Goal: Book appointment/travel/reservation

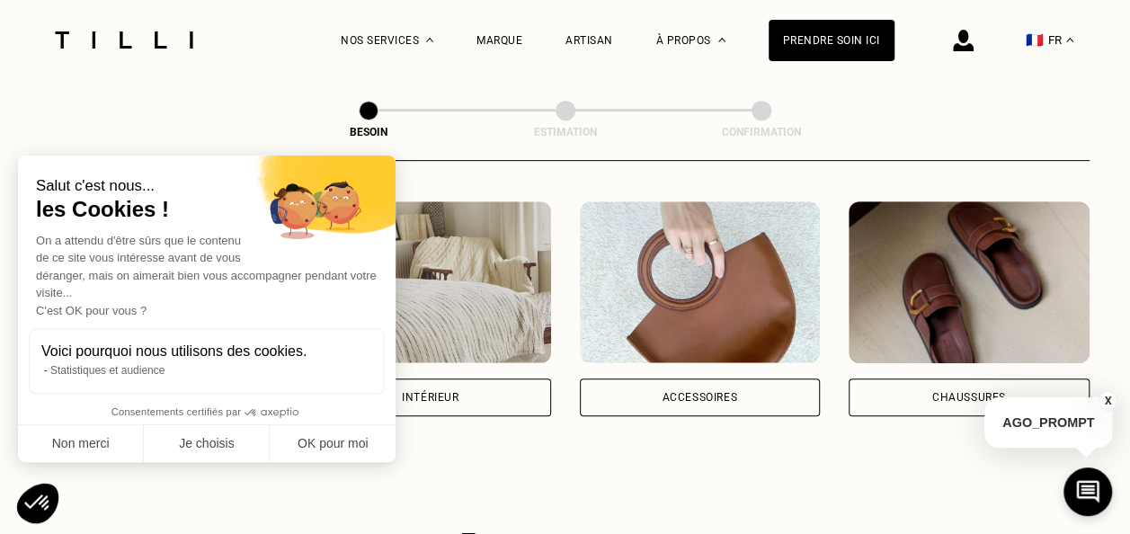
scroll to position [318, 0]
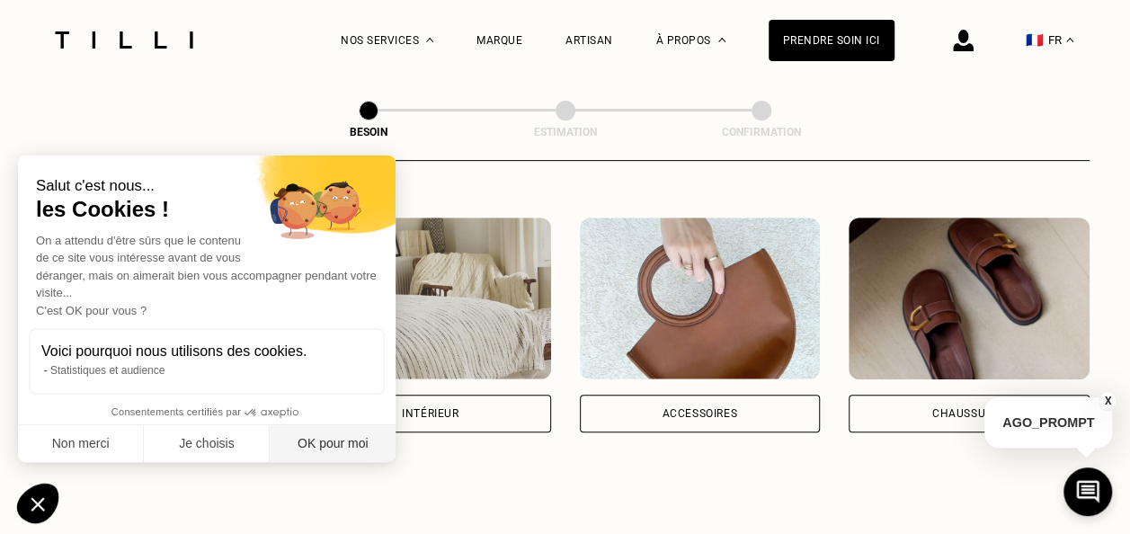
click at [341, 439] on button "OK pour moi" at bounding box center [333, 444] width 126 height 38
checkbox input "true"
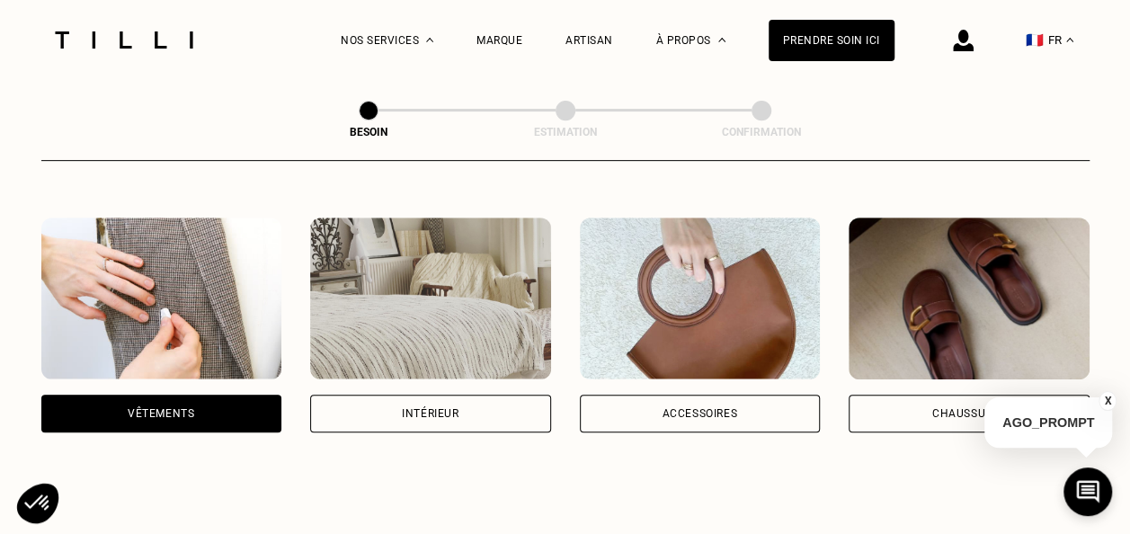
click at [192, 291] on img at bounding box center [161, 299] width 241 height 162
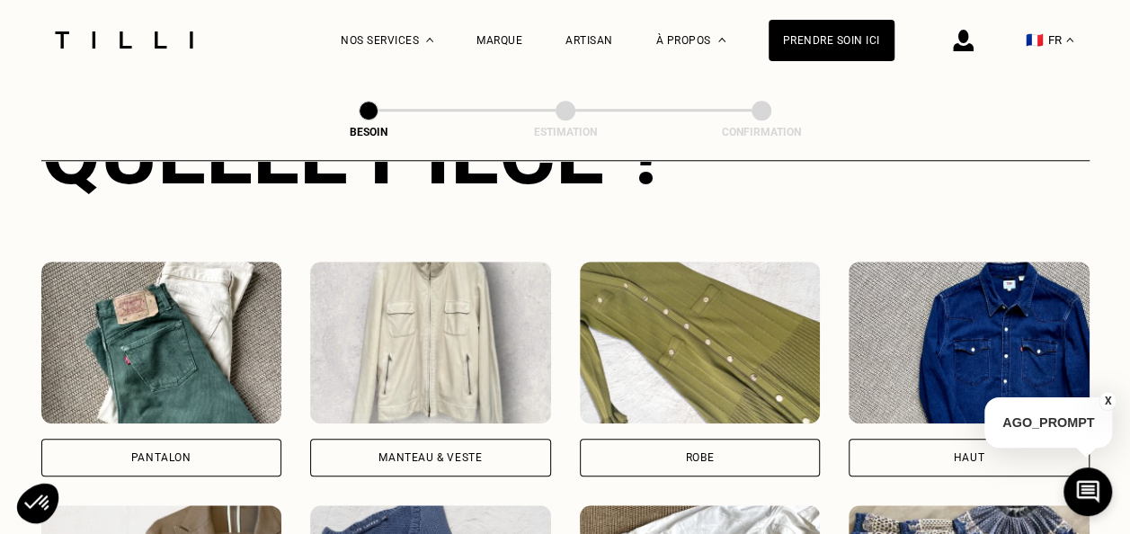
scroll to position [768, 0]
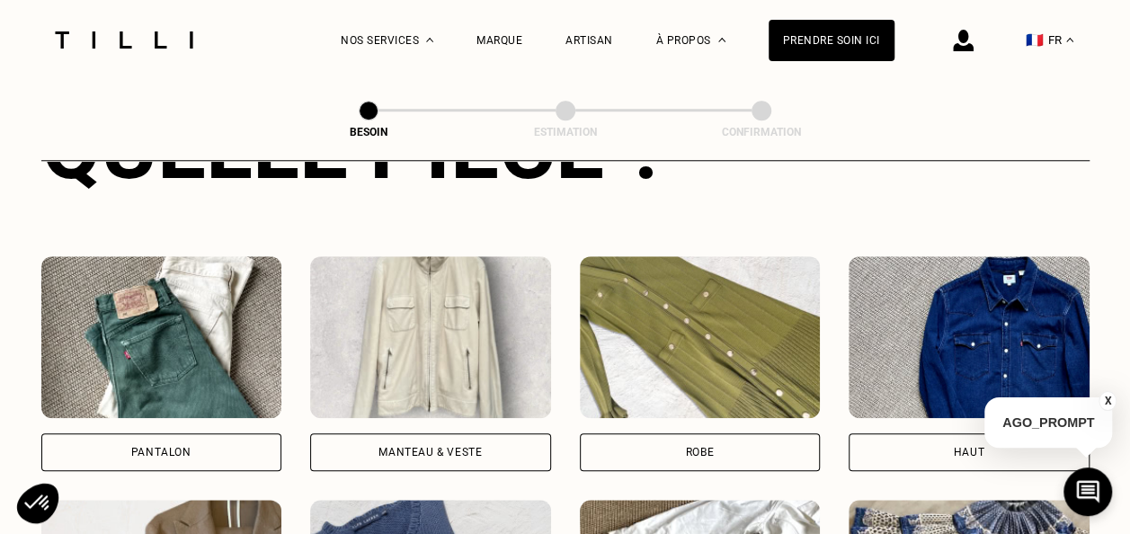
click at [204, 320] on img at bounding box center [161, 337] width 241 height 162
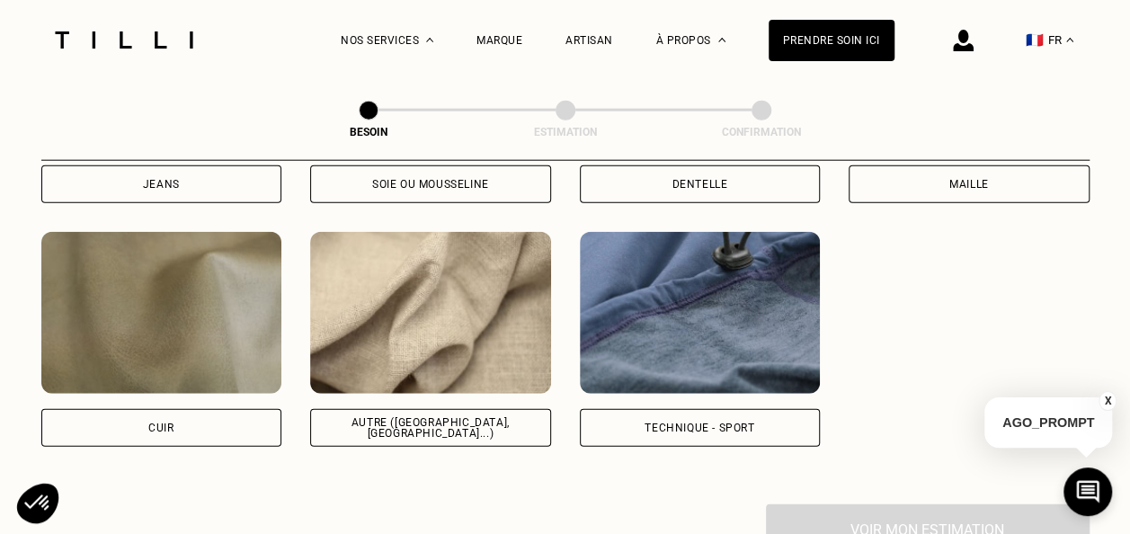
scroll to position [2194, 0]
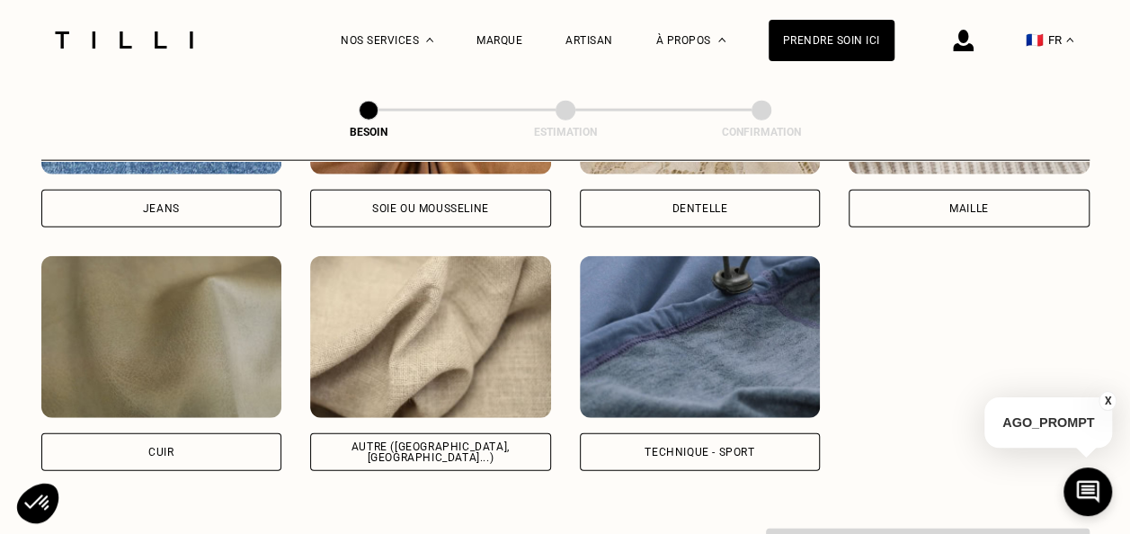
click at [489, 289] on img at bounding box center [430, 337] width 241 height 162
select select "FR"
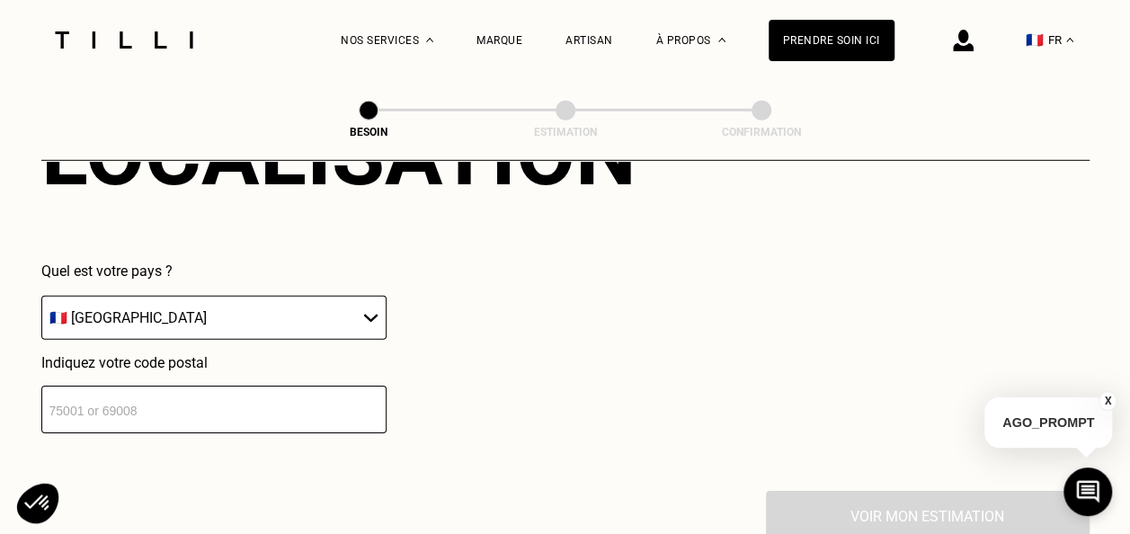
scroll to position [2685, 0]
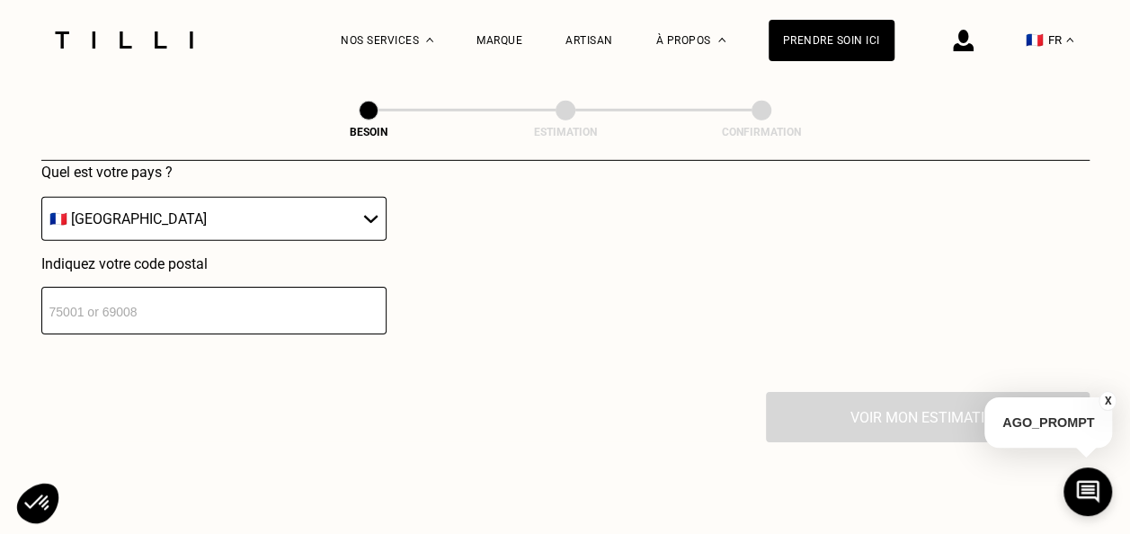
click at [130, 287] on input "number" at bounding box center [213, 311] width 345 height 48
type input "59000"
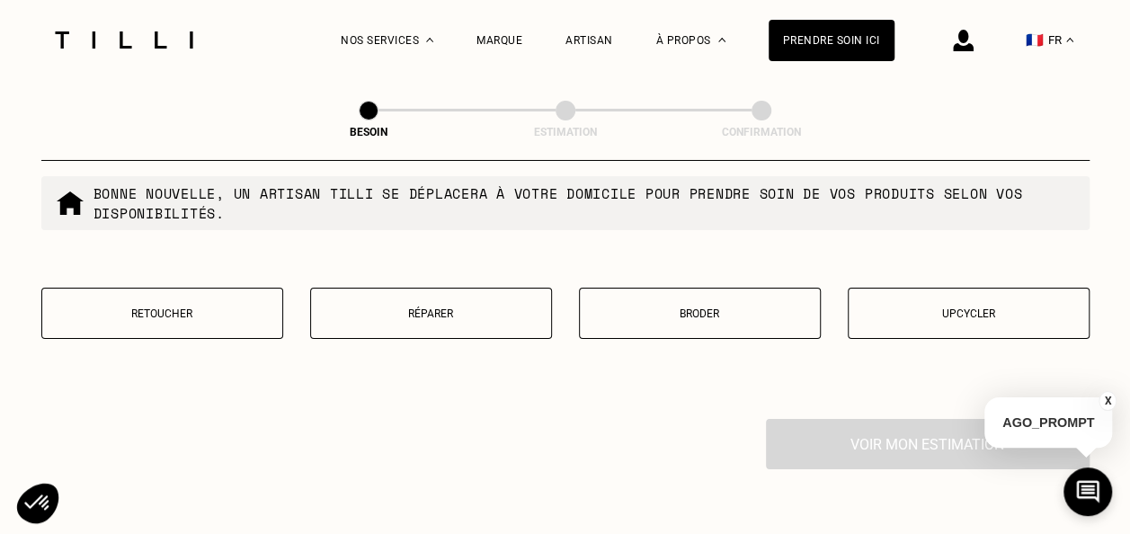
scroll to position [3131, 0]
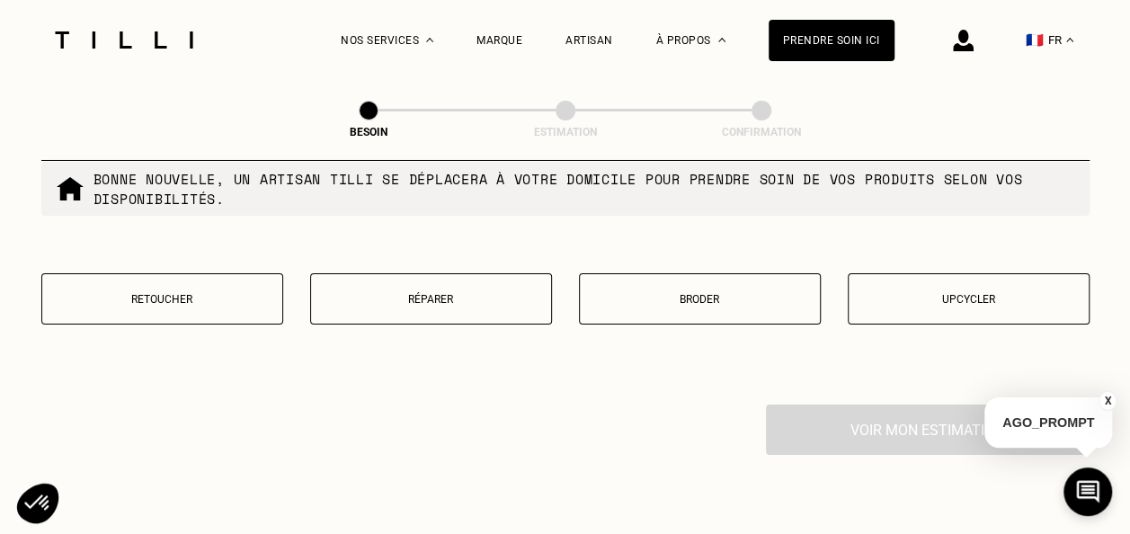
click at [460, 293] on p "Réparer" at bounding box center [431, 299] width 222 height 13
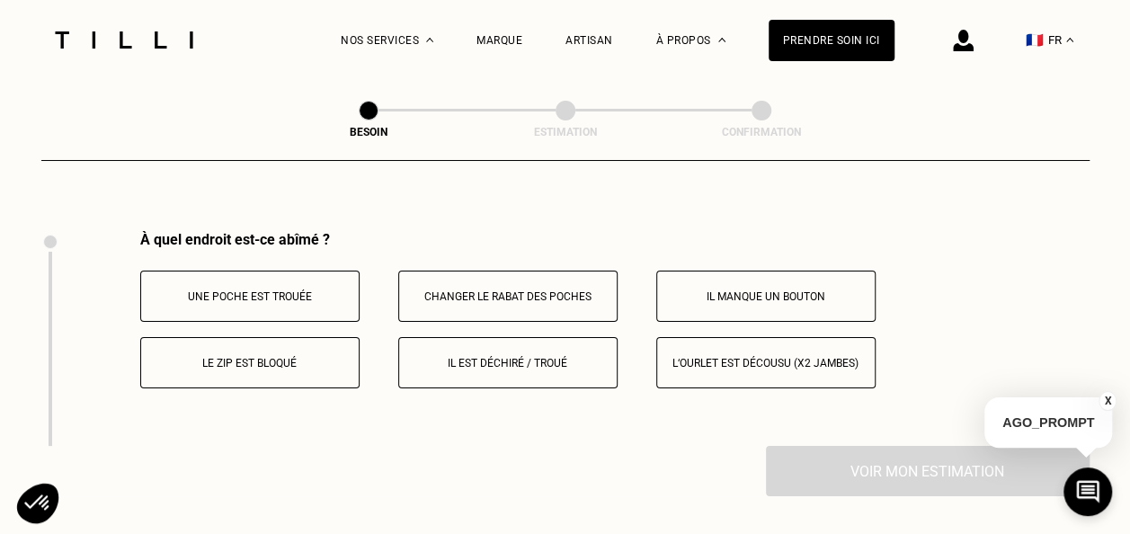
scroll to position [3324, 0]
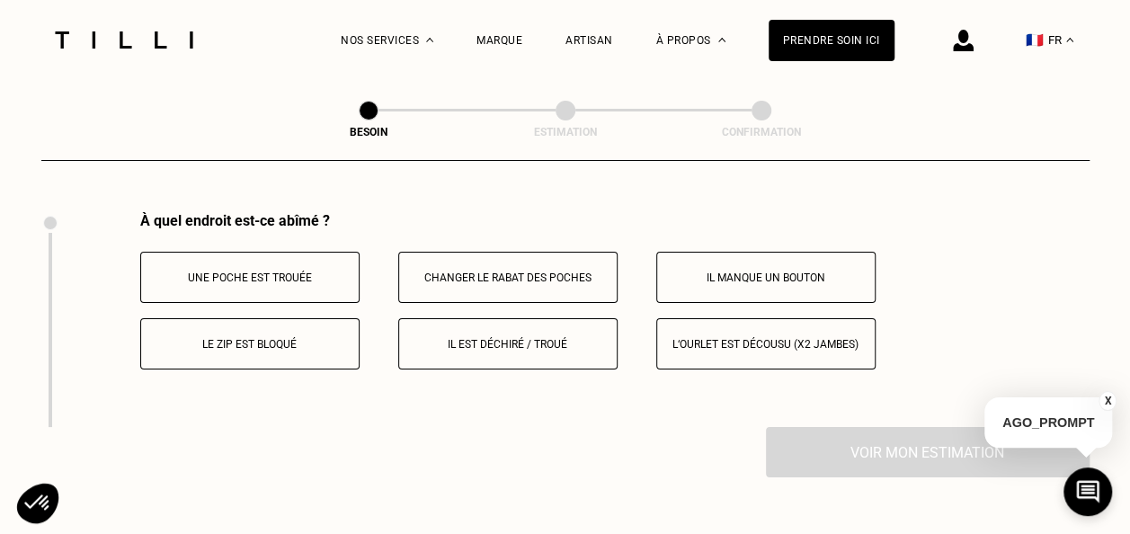
click at [581, 338] on p "Il est déchiré / troué" at bounding box center [508, 344] width 200 height 13
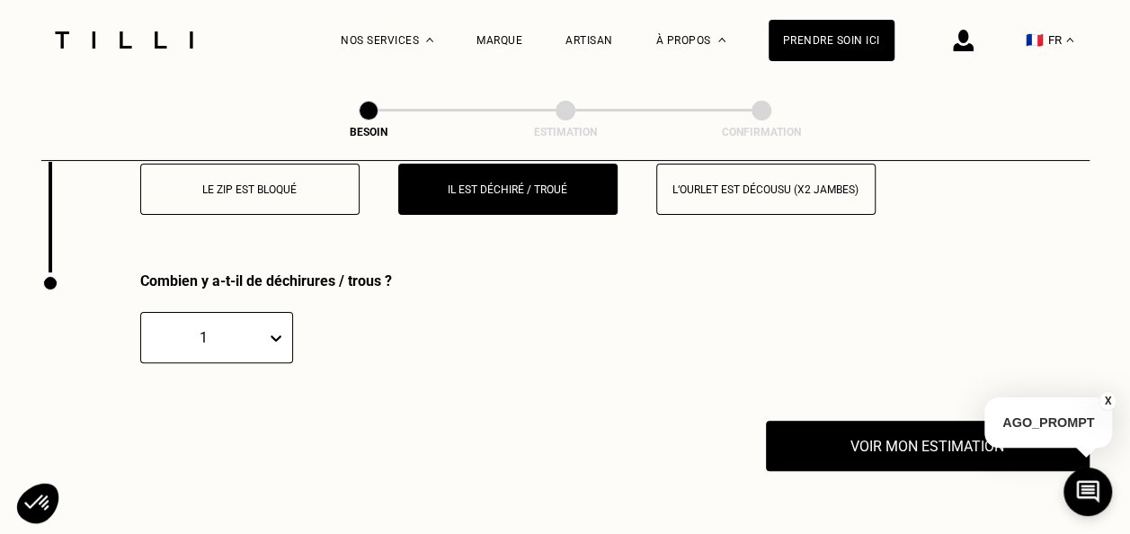
scroll to position [3539, 0]
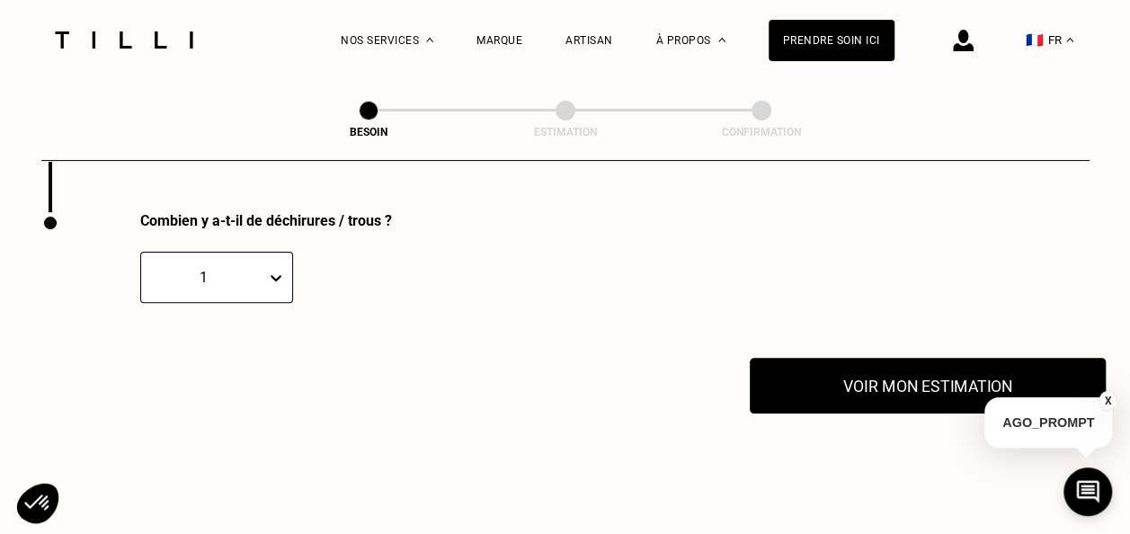
click at [832, 392] on button "Voir mon estimation" at bounding box center [928, 386] width 356 height 56
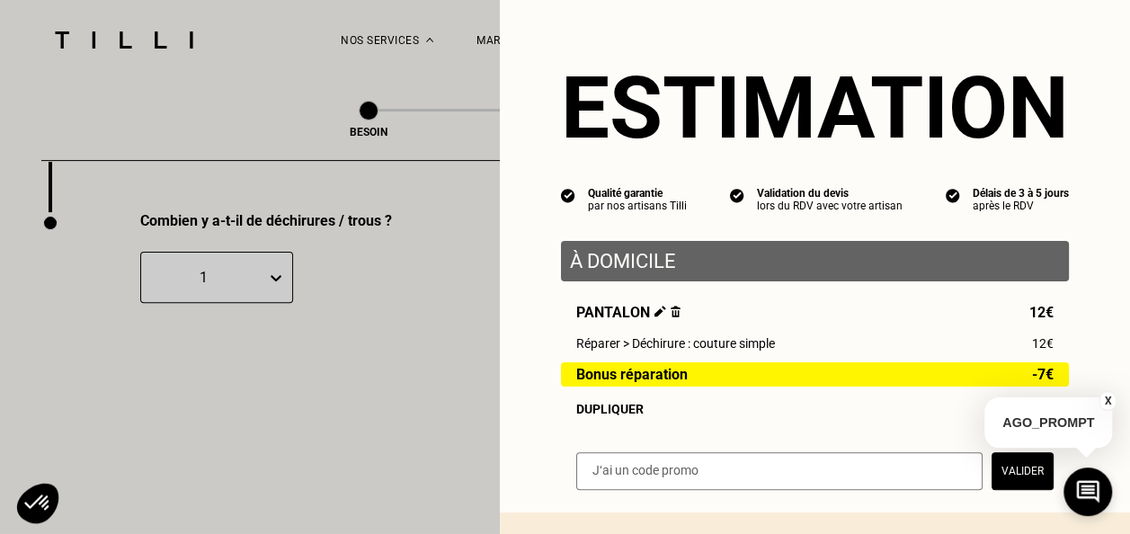
click at [1109, 405] on button "X" at bounding box center [1108, 401] width 18 height 20
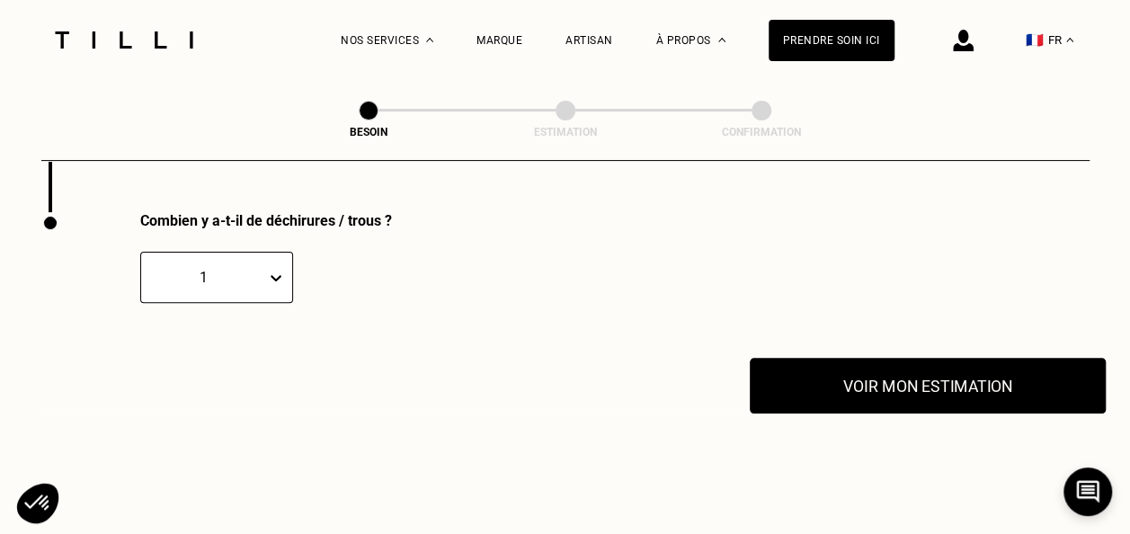
click at [974, 390] on button "Voir mon estimation" at bounding box center [928, 386] width 356 height 56
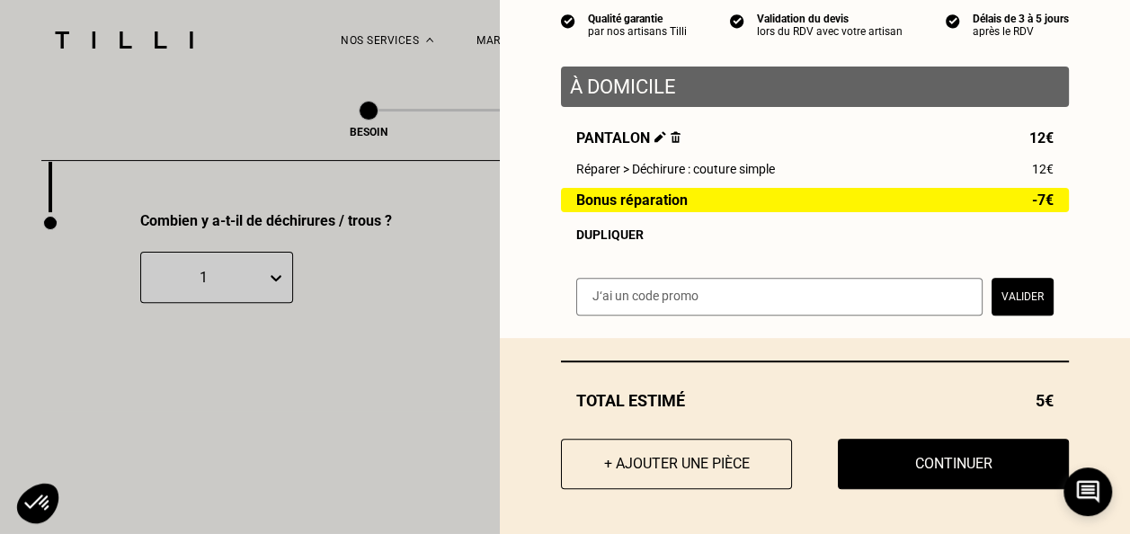
scroll to position [180, 0]
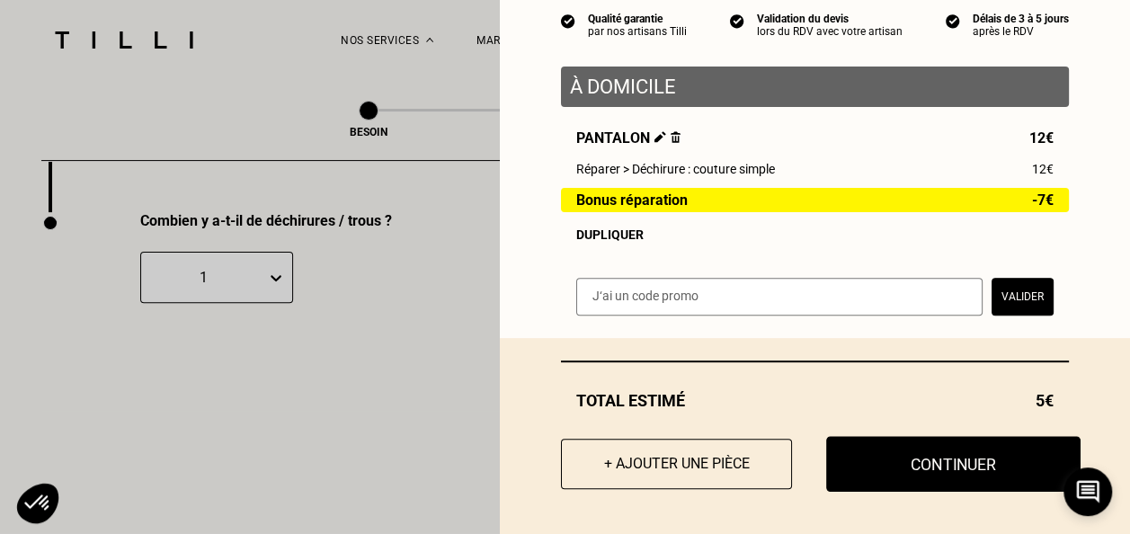
click at [950, 453] on button "Continuer" at bounding box center [953, 464] width 255 height 56
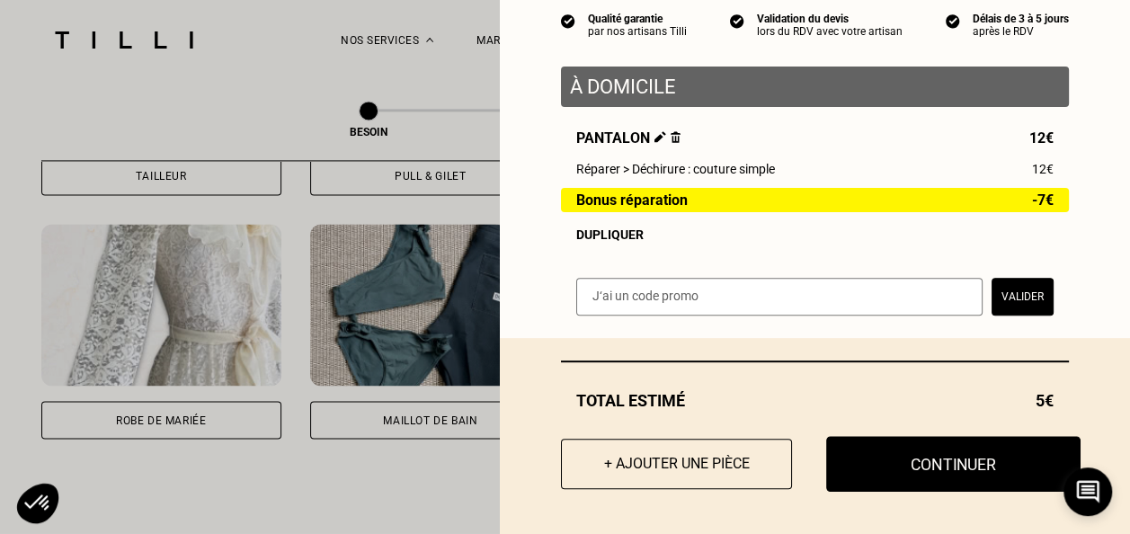
scroll to position [130, 0]
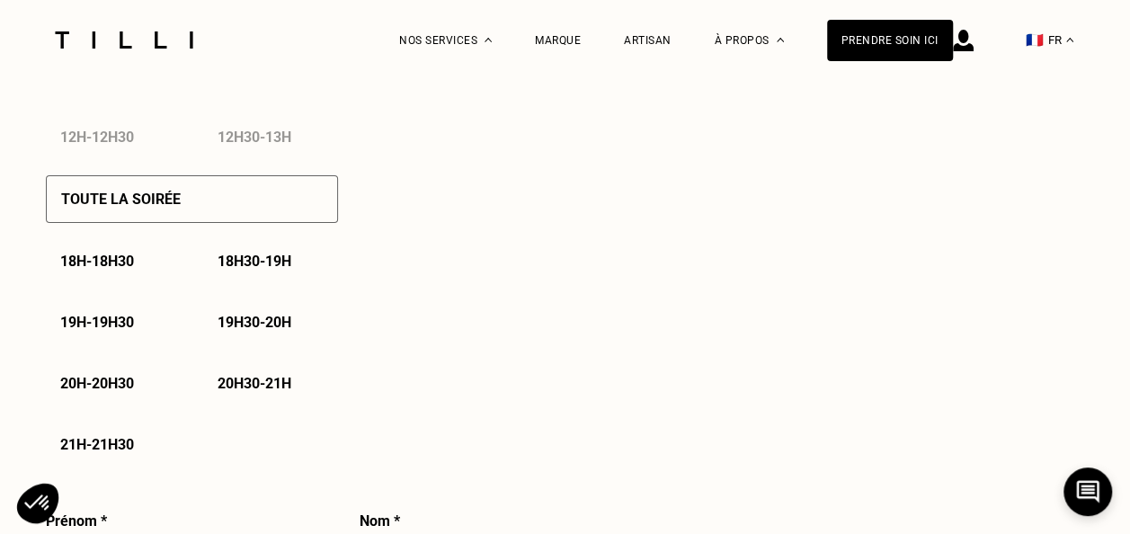
select select "FR"
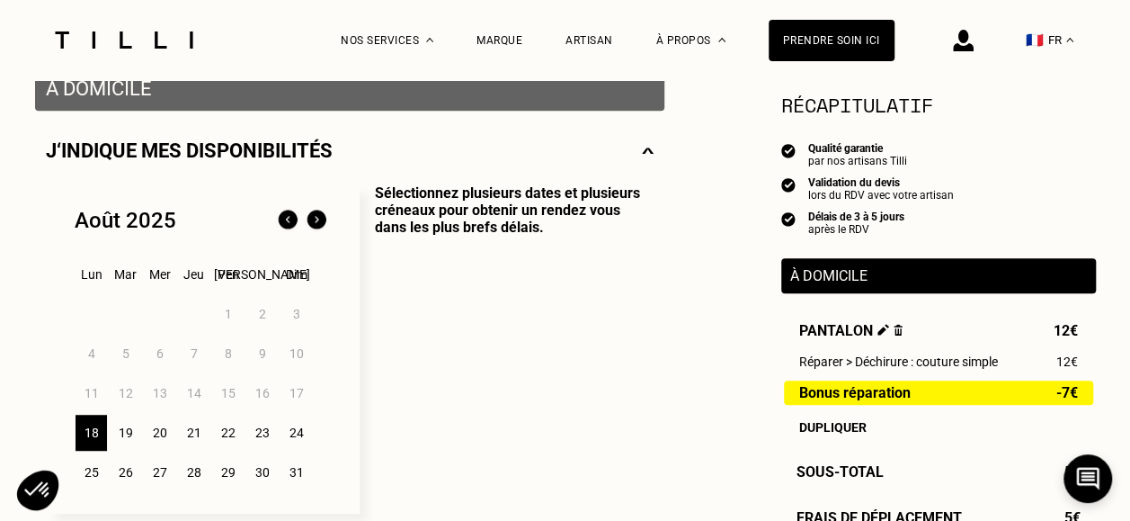
scroll to position [450, 0]
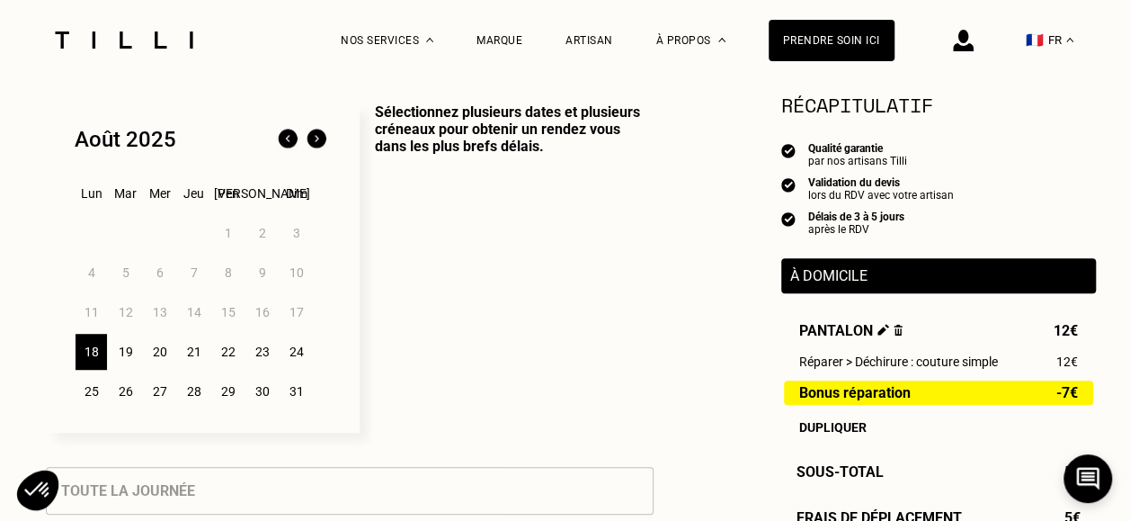
click at [160, 356] on div "20" at bounding box center [159, 352] width 31 height 36
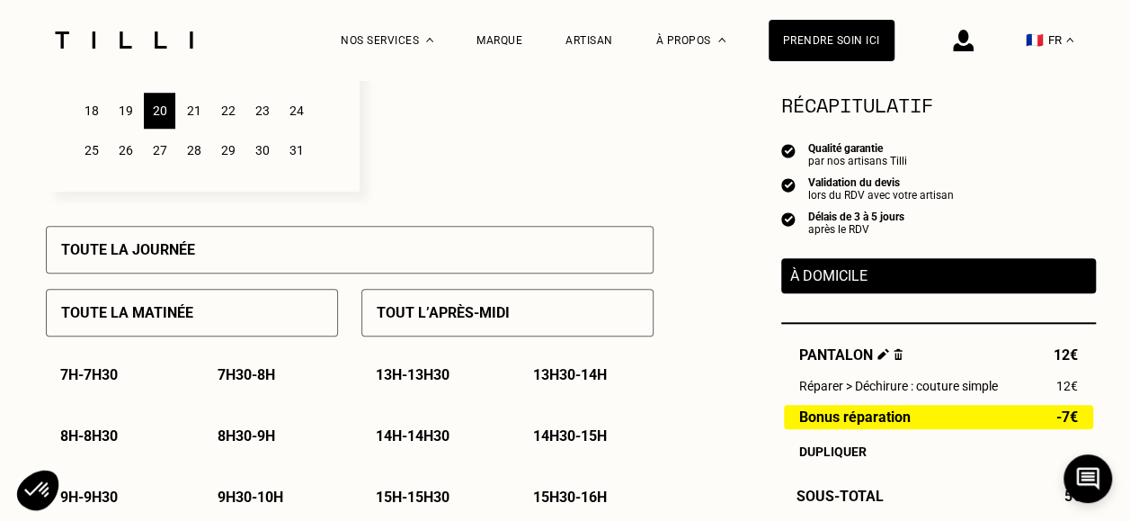
scroll to position [719, 0]
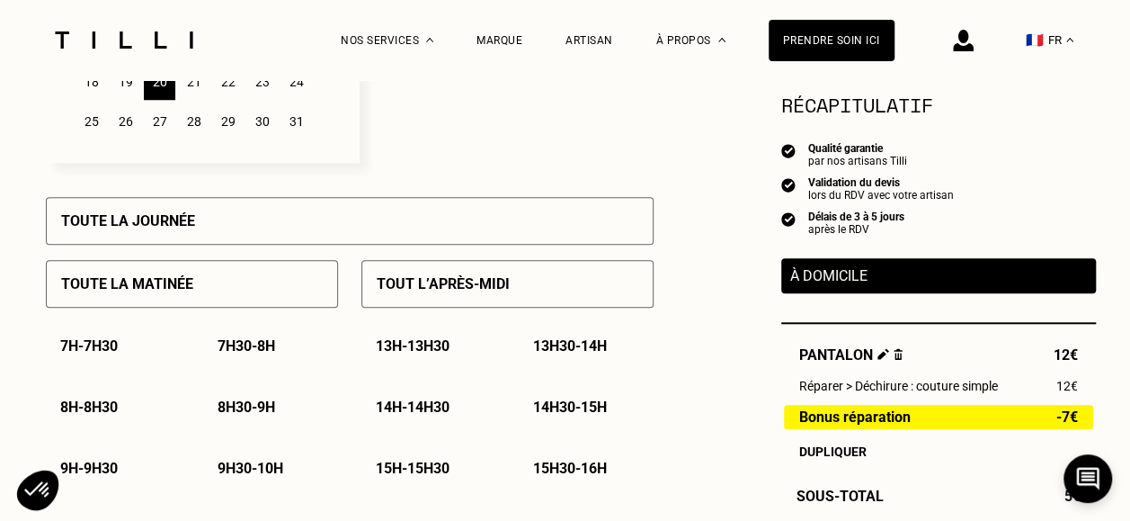
click at [264, 234] on div "Toute la journée" at bounding box center [350, 221] width 608 height 48
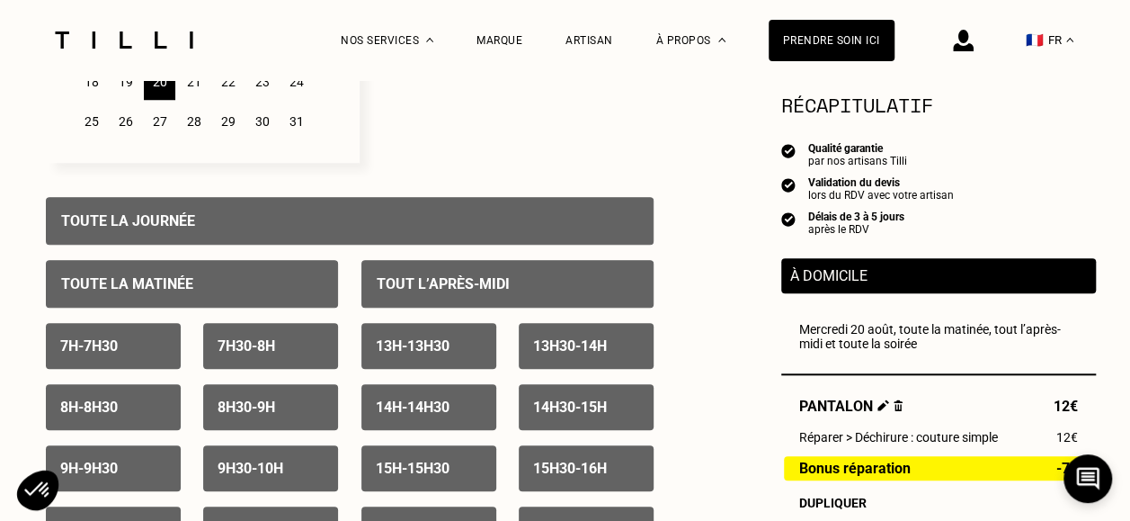
click at [451, 219] on div "Toute la journée" at bounding box center [350, 221] width 608 height 48
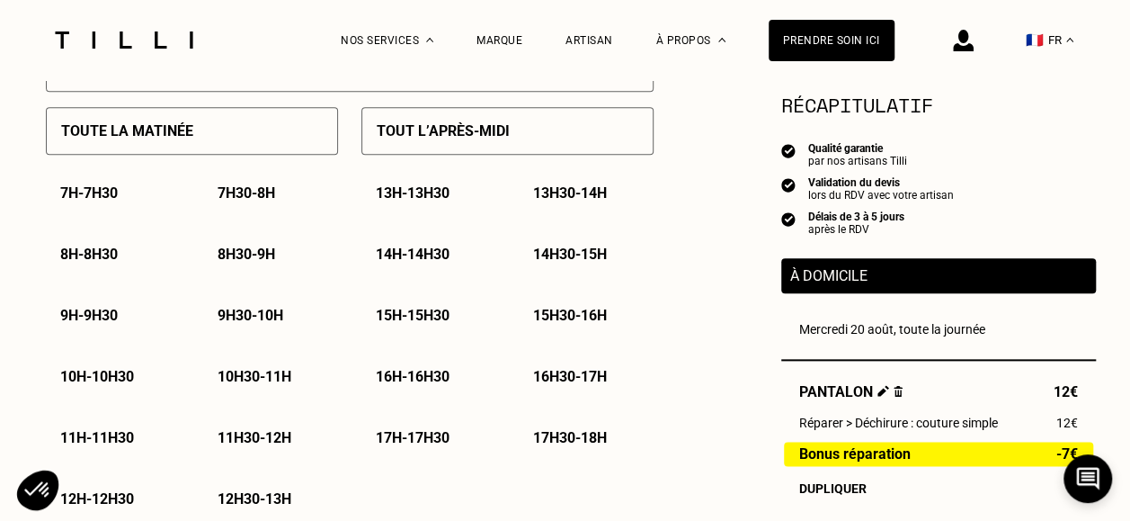
scroll to position [899, 0]
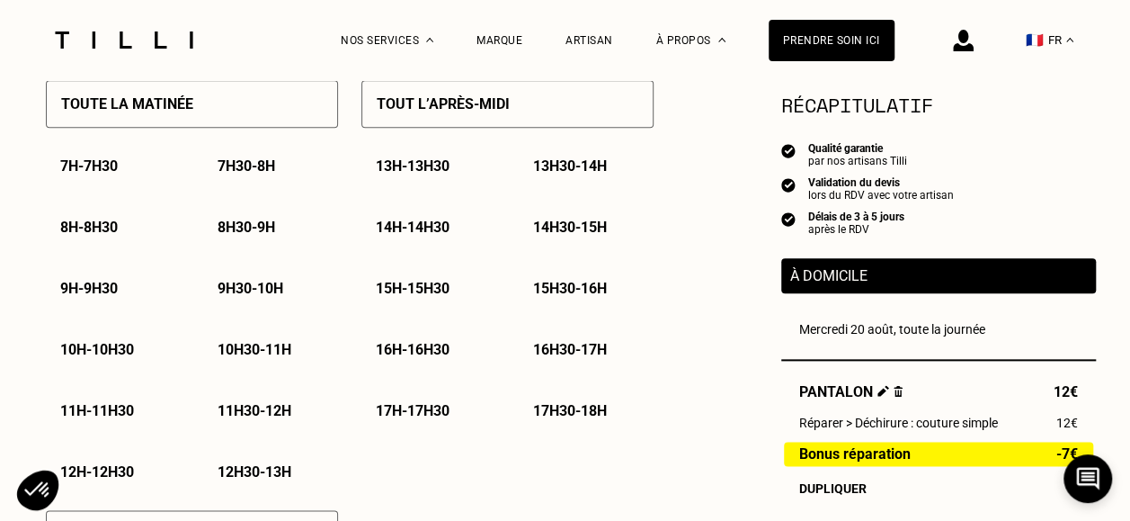
click at [264, 414] on p "11h30 - 12h" at bounding box center [255, 410] width 74 height 17
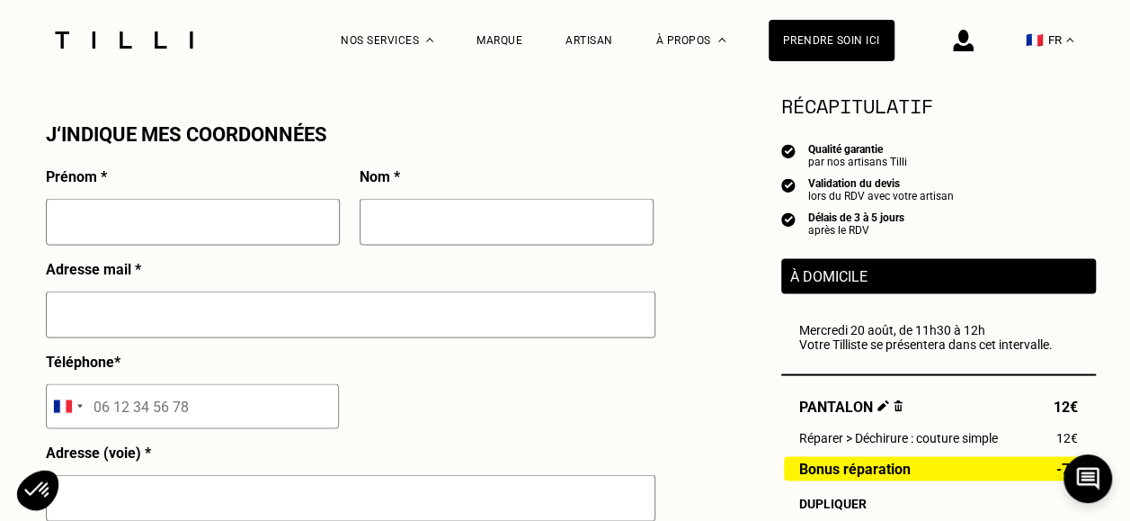
scroll to position [1529, 0]
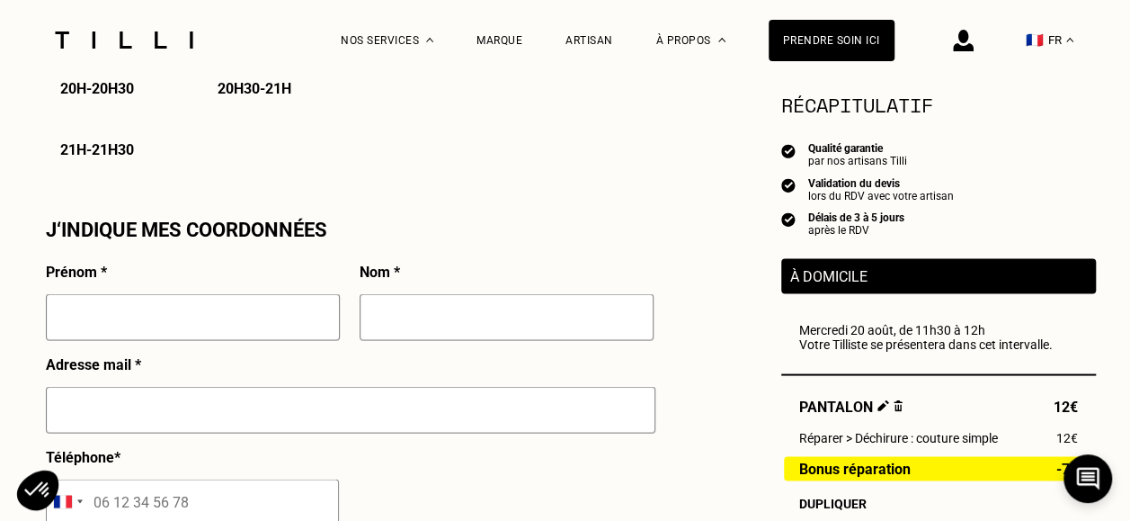
click at [252, 304] on input "text" at bounding box center [193, 316] width 294 height 47
type input "Corentin"
type input "[GEOGRAPHIC_DATA]"
type input "[EMAIL_ADDRESS][DOMAIN_NAME]"
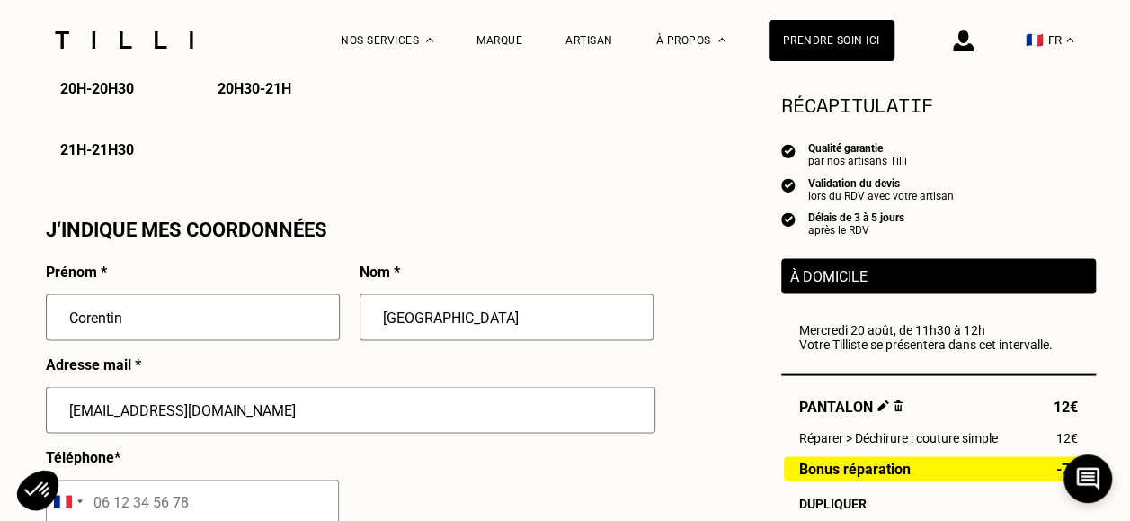
type input "[STREET_ADDRESS]"
type input "Camphin-en-Pévèle"
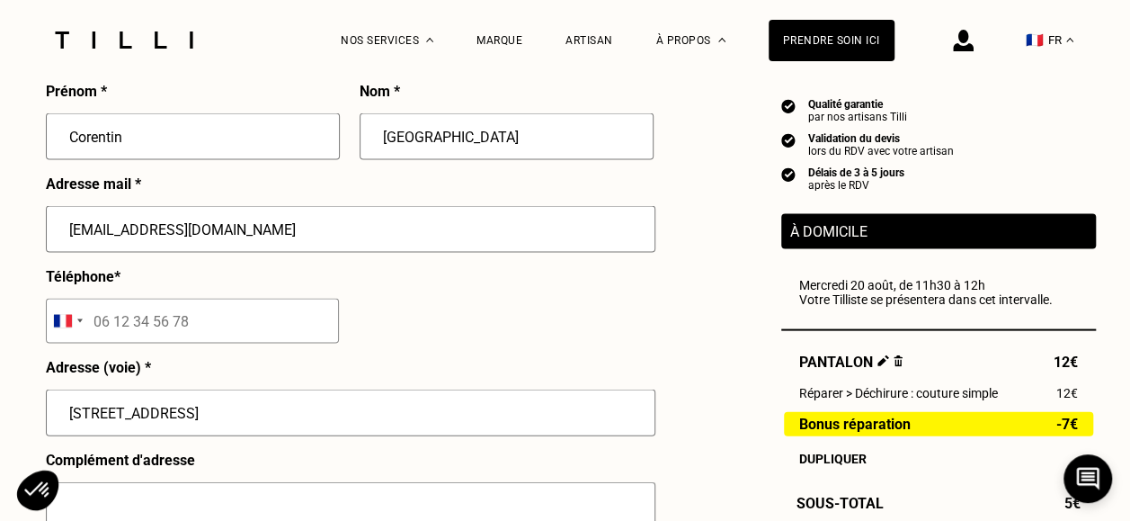
scroll to position [1799, 0]
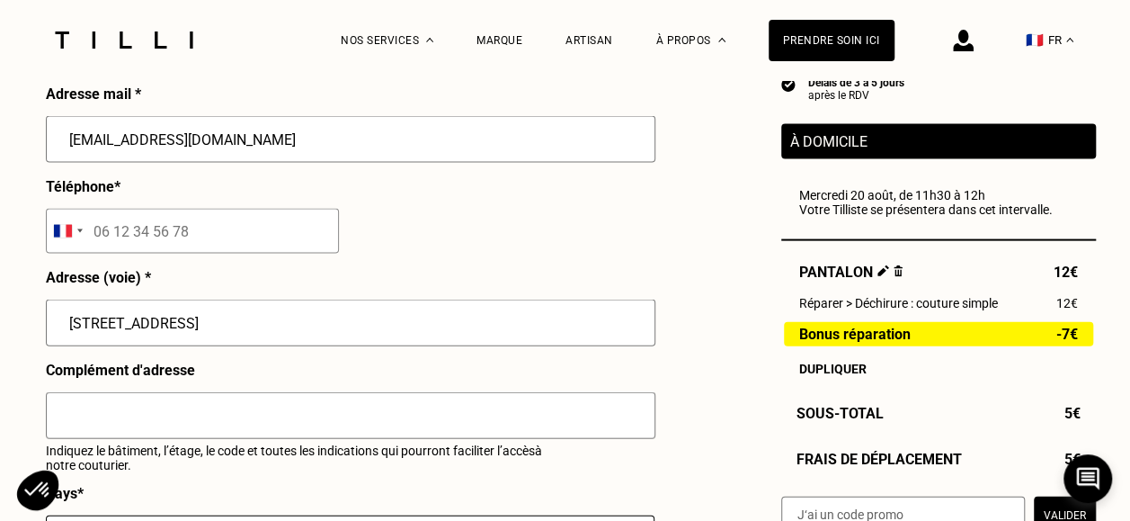
drag, startPoint x: 241, startPoint y: 320, endPoint x: -119, endPoint y: 353, distance: 361.2
click at [0, 353] on html "La Méthode Retoucherie Maroquinerie Broderie Cordonnerie Nos prix Nos services …" at bounding box center [565, 8] width 1130 height 3614
type input "[STREET_ADDRESS][PERSON_NAME]"
click at [545, 280] on div "Adresse (voie) * [STREET_ADDRESS][PERSON_NAME]" at bounding box center [351, 315] width 610 height 93
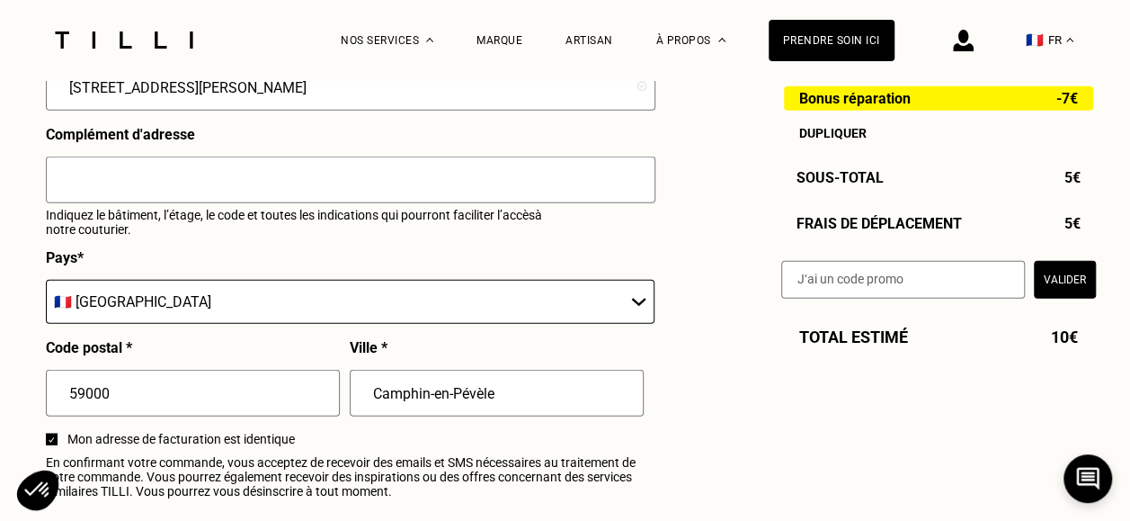
scroll to position [2158, 0]
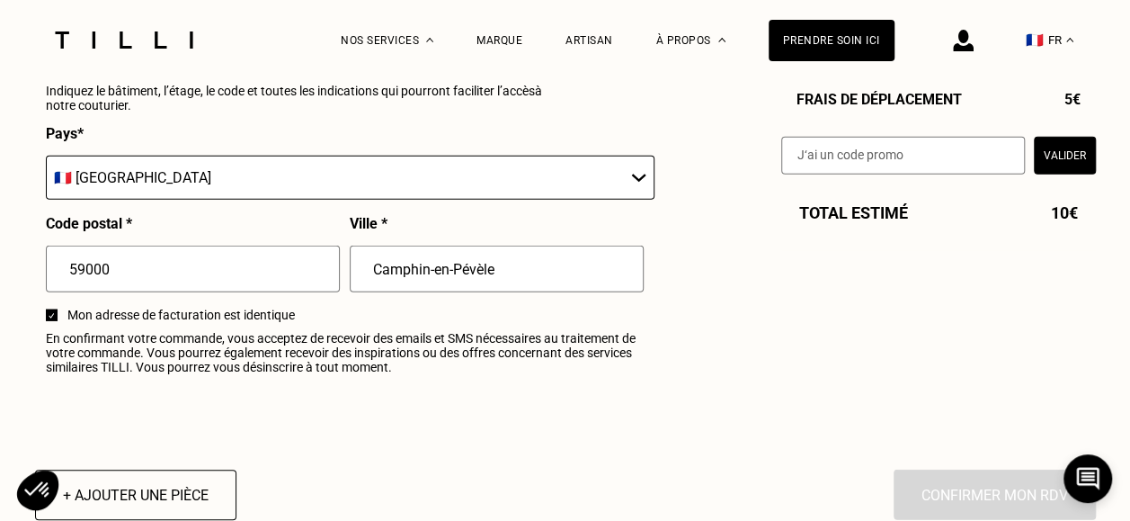
drag, startPoint x: 182, startPoint y: 285, endPoint x: -110, endPoint y: 300, distance: 291.8
drag, startPoint x: 529, startPoint y: 284, endPoint x: 79, endPoint y: 293, distance: 449.8
click at [79, 293] on div "Prénom * Corentin Nom * Dreville Adresse mail * [EMAIL_ADDRESS][DOMAIN_NAME] Té…" at bounding box center [350, 8] width 608 height 750
type input "LILLE"
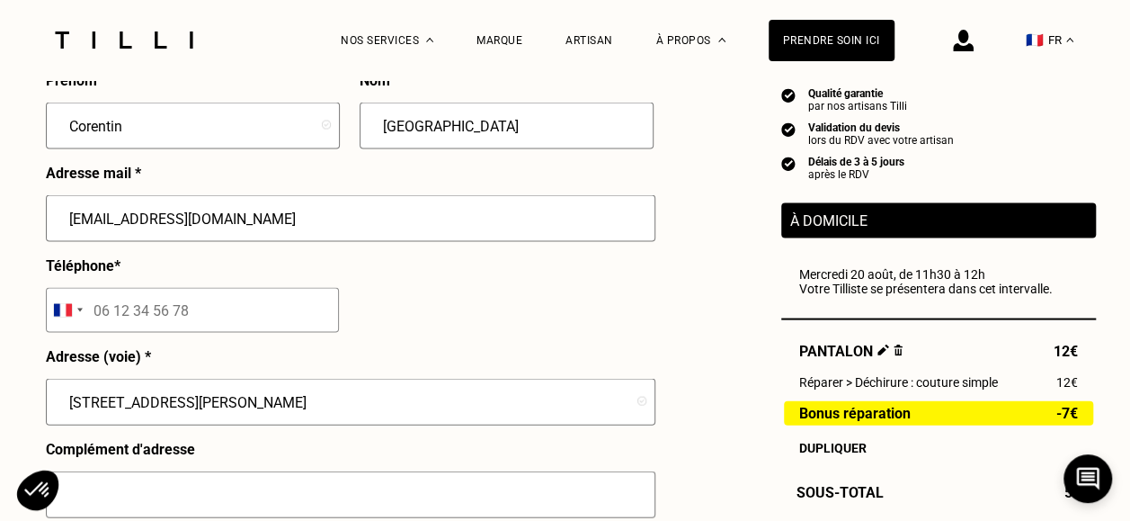
scroll to position [1709, 0]
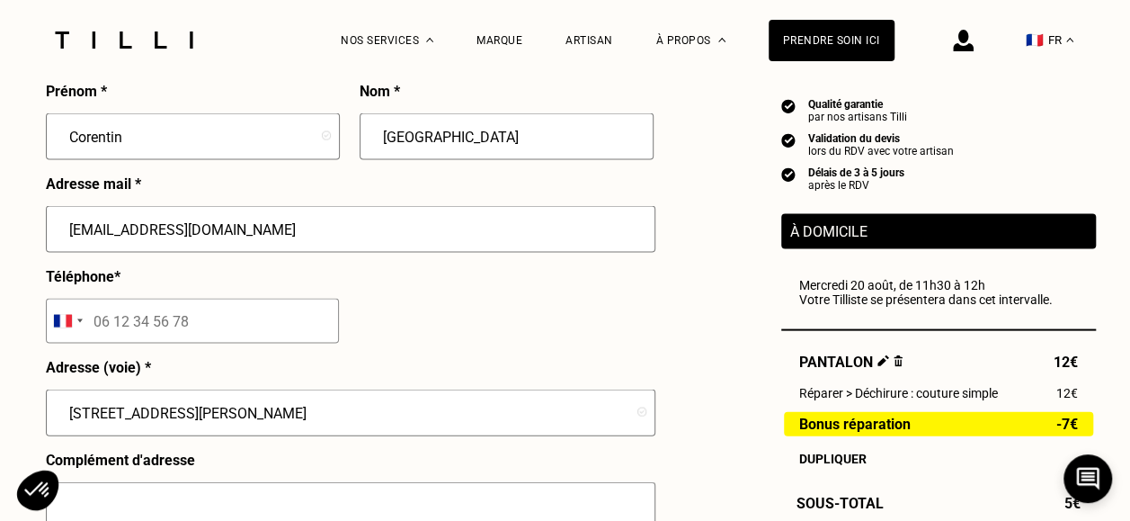
click at [195, 333] on input "tel" at bounding box center [192, 321] width 293 height 45
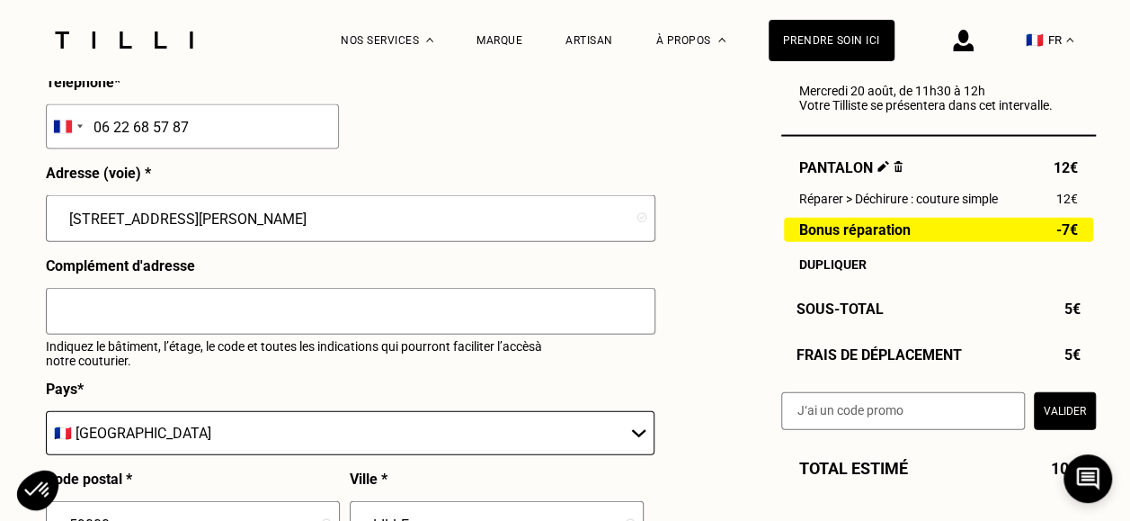
scroll to position [1889, 0]
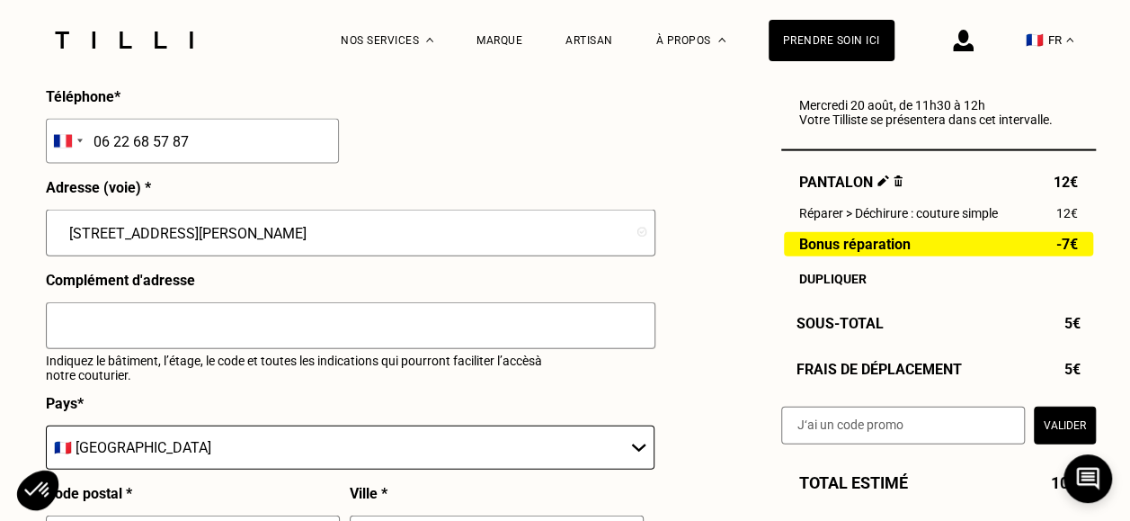
type input "06 22 68 57 87"
